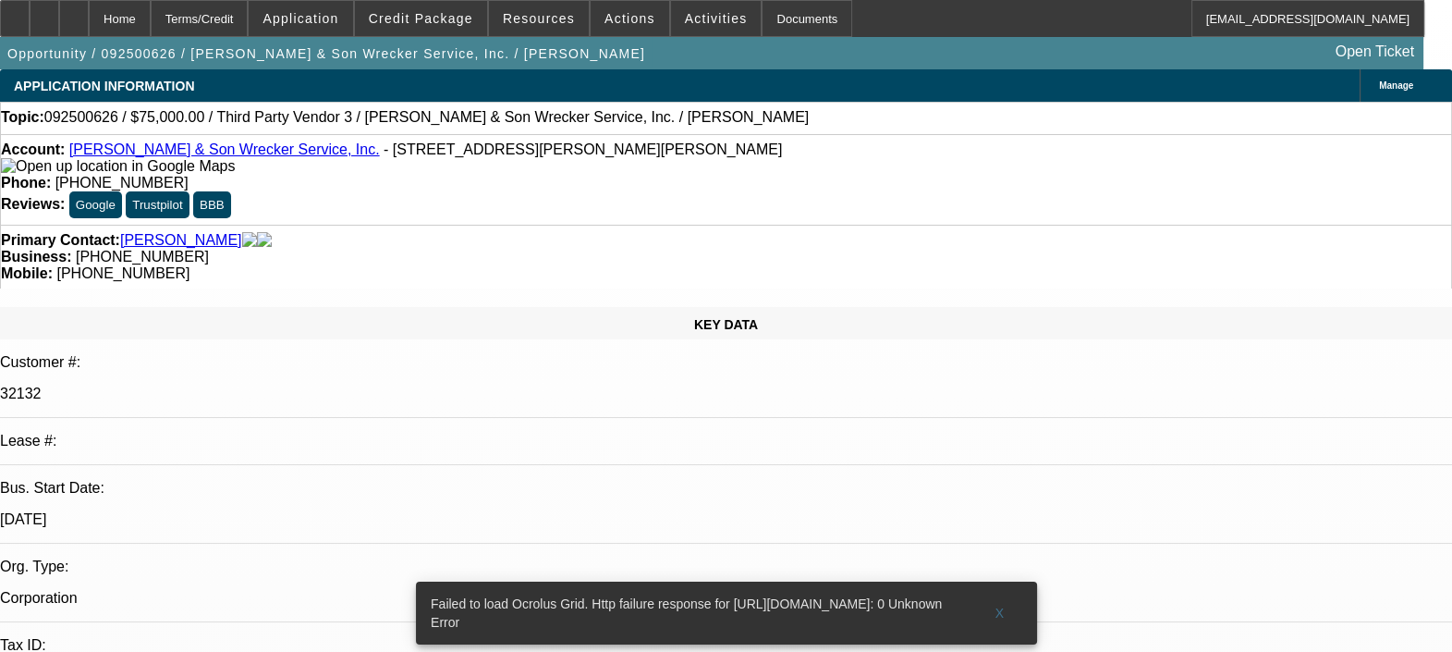
select select "0"
select select "2"
select select "0.1"
select select "1"
select select "2"
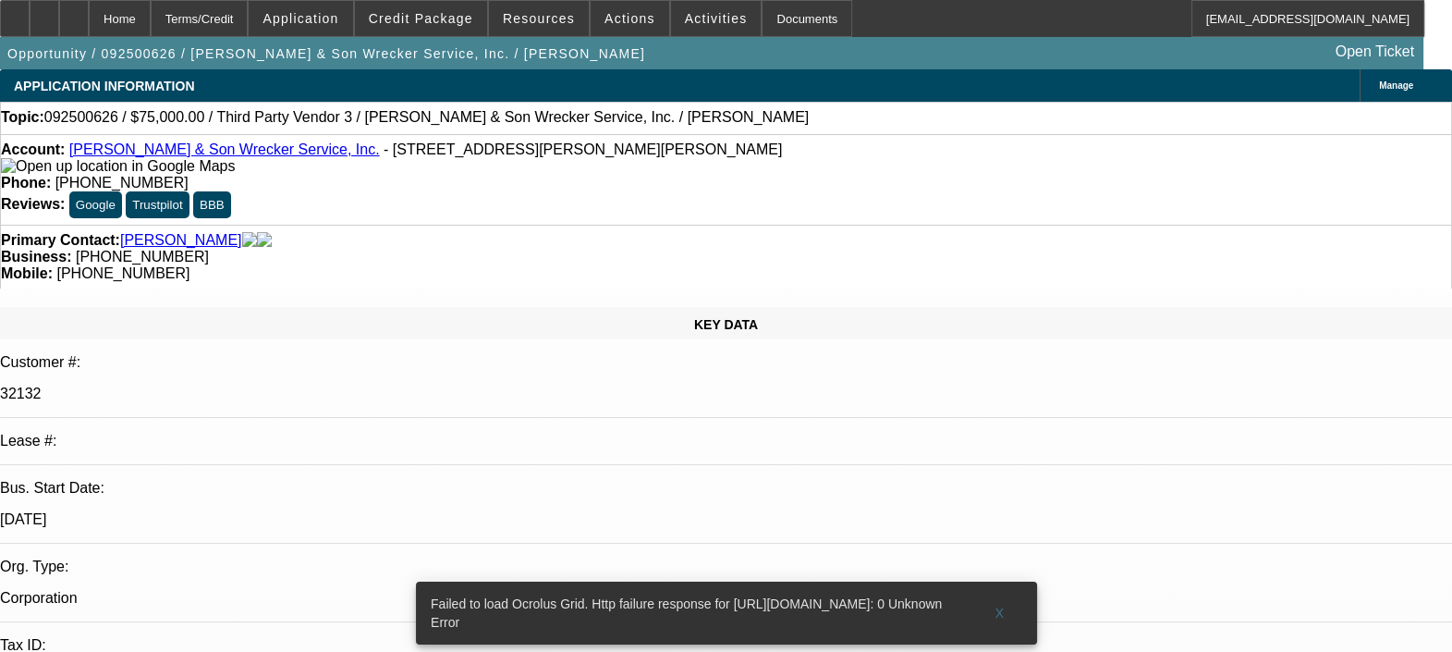
select select "4"
click at [1003, 591] on span at bounding box center [1000, 613] width 59 height 44
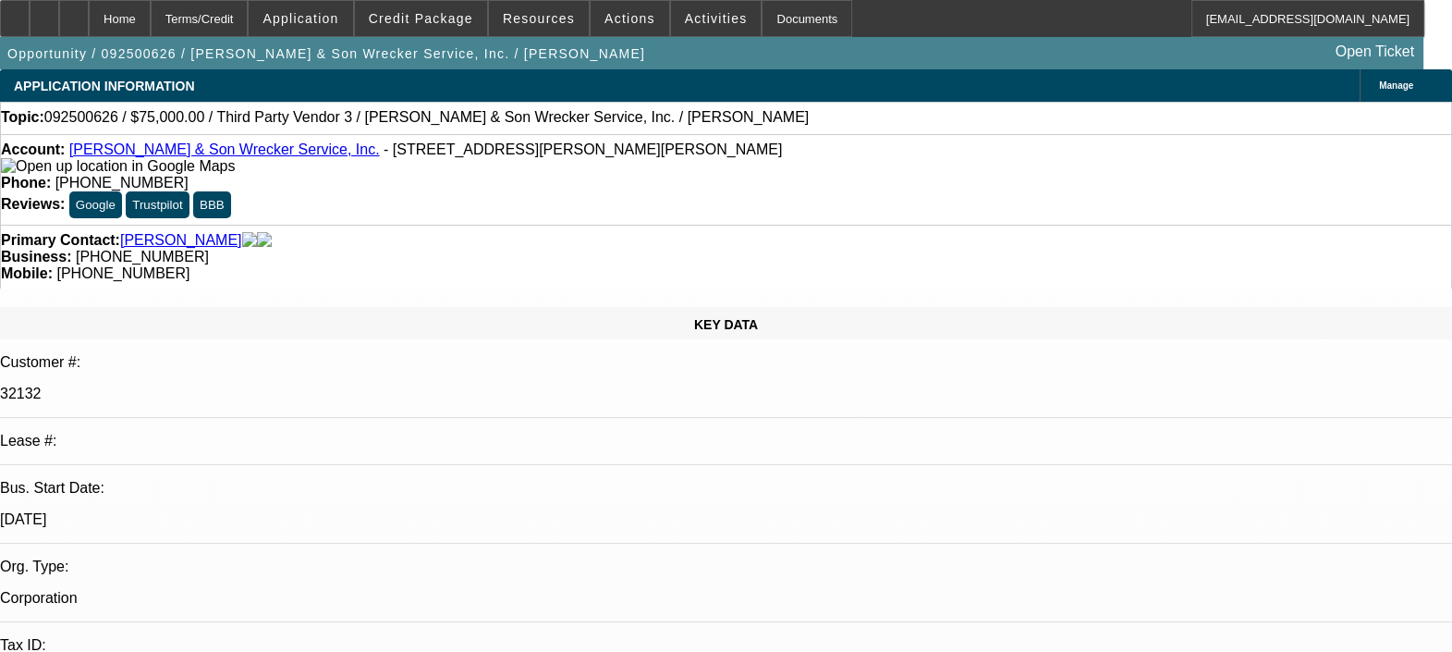
radio input "true"
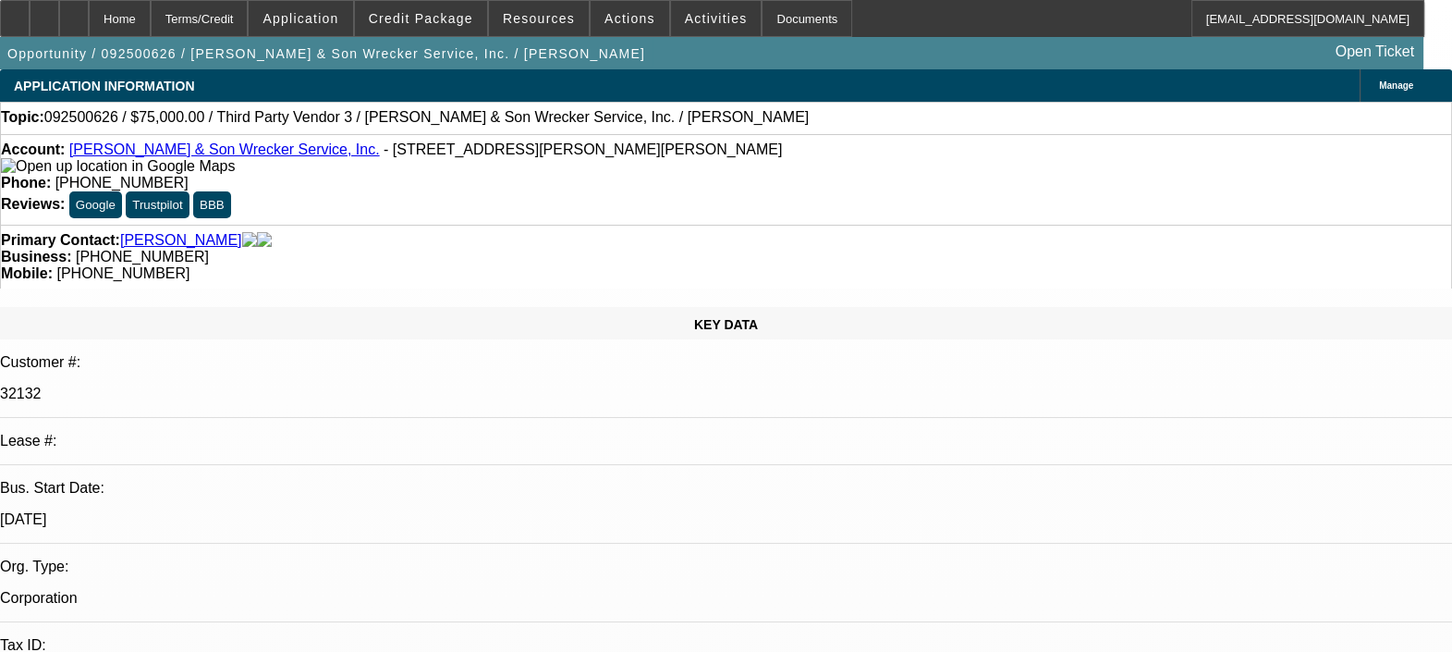
type textarea "SINCE IT IS A SOLD LEASE, WE DON'T HAVE ANY PAYMENT INFORMATION, SO CAN'T COMME…"
radio input "true"
select select "0"
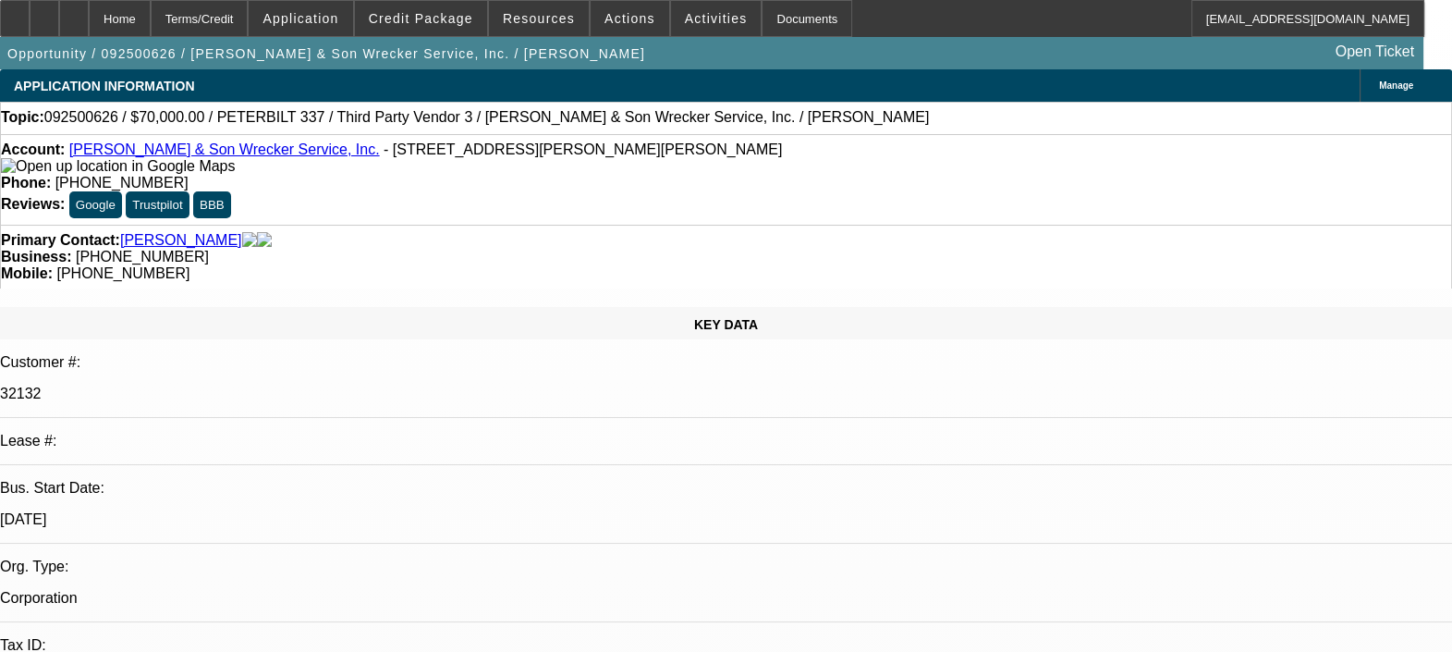
select select "2"
select select "0.1"
select select "1"
select select "2"
select select "4"
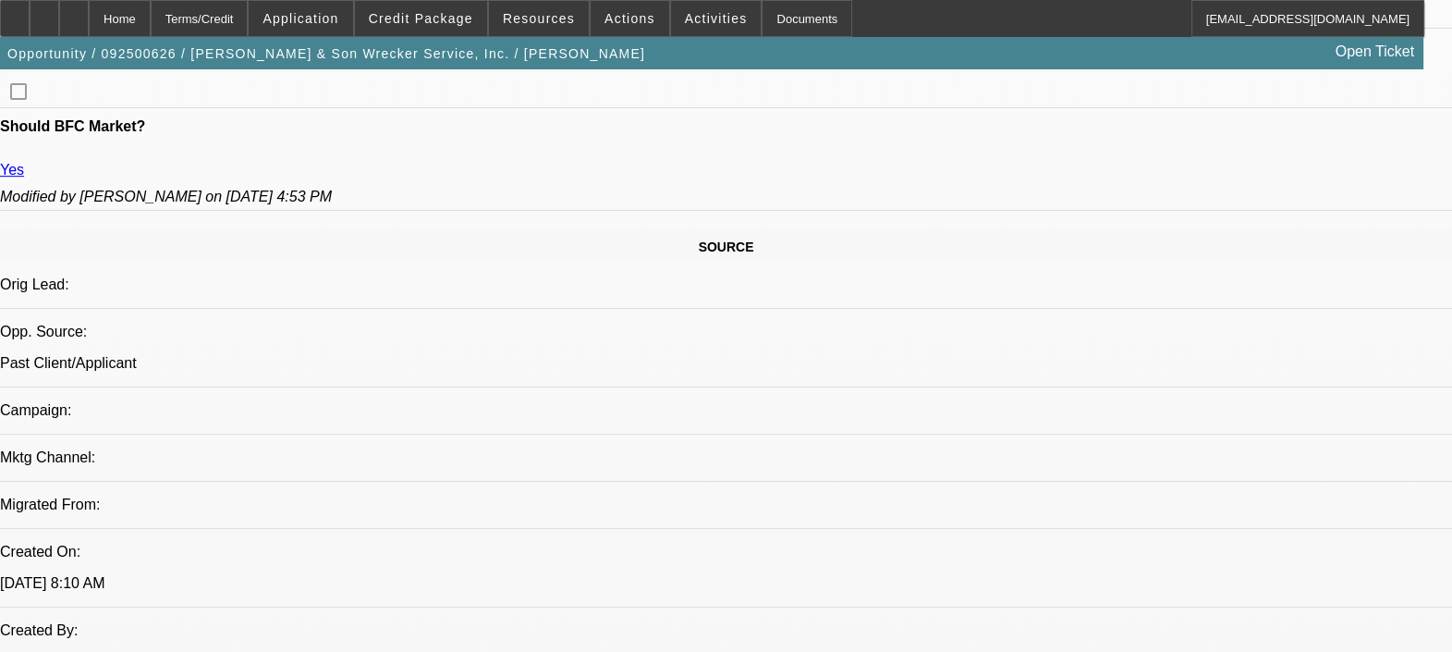
scroll to position [1155, 0]
